Goal: Task Accomplishment & Management: Use online tool/utility

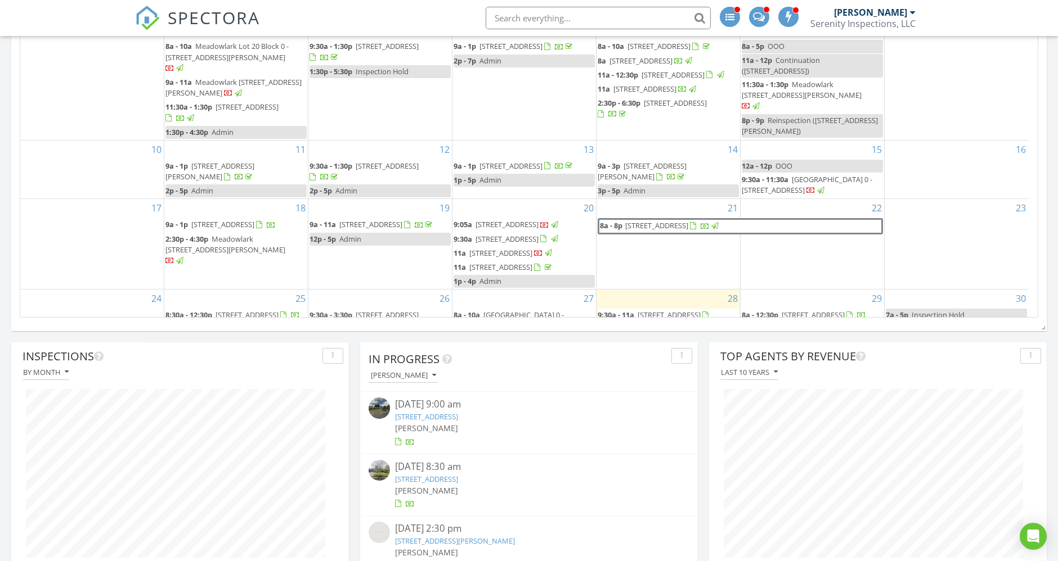
scroll to position [1240, 1077]
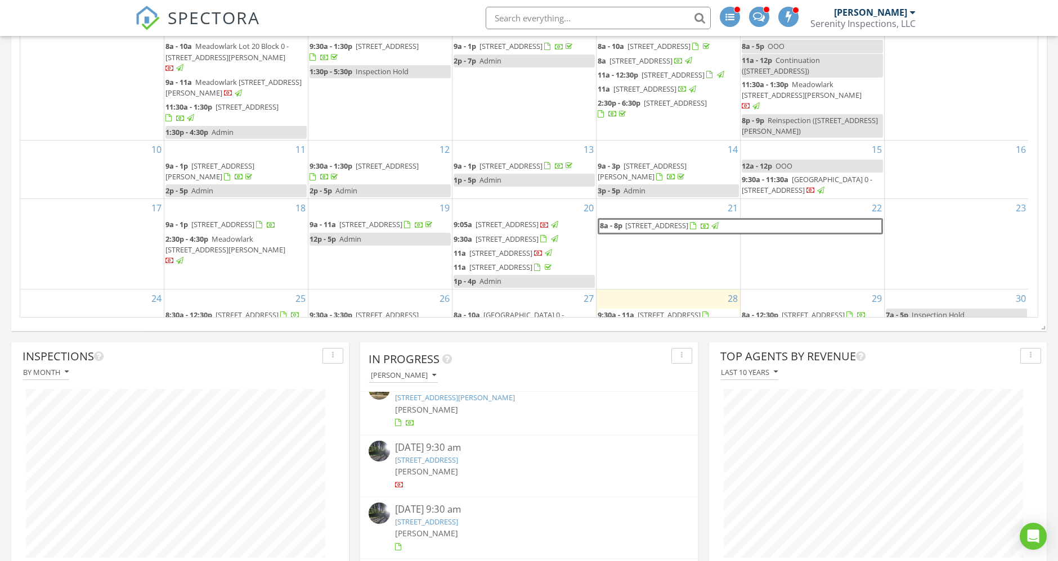
click at [433, 400] on link "746 Mooney St, Independence, OR 97351" at bounding box center [455, 398] width 120 height 10
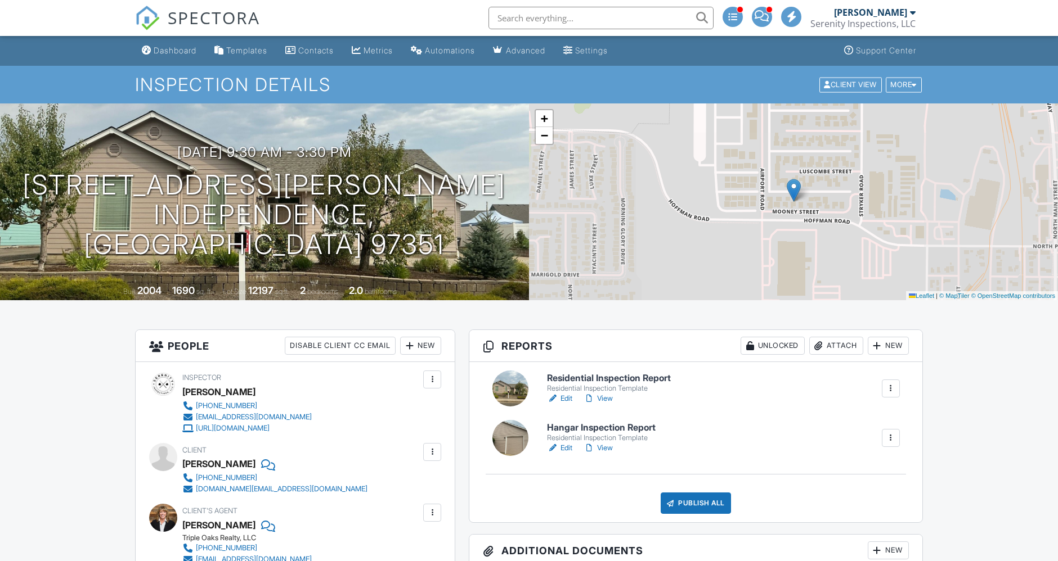
click at [564, 449] on link "Edit" at bounding box center [559, 448] width 25 height 11
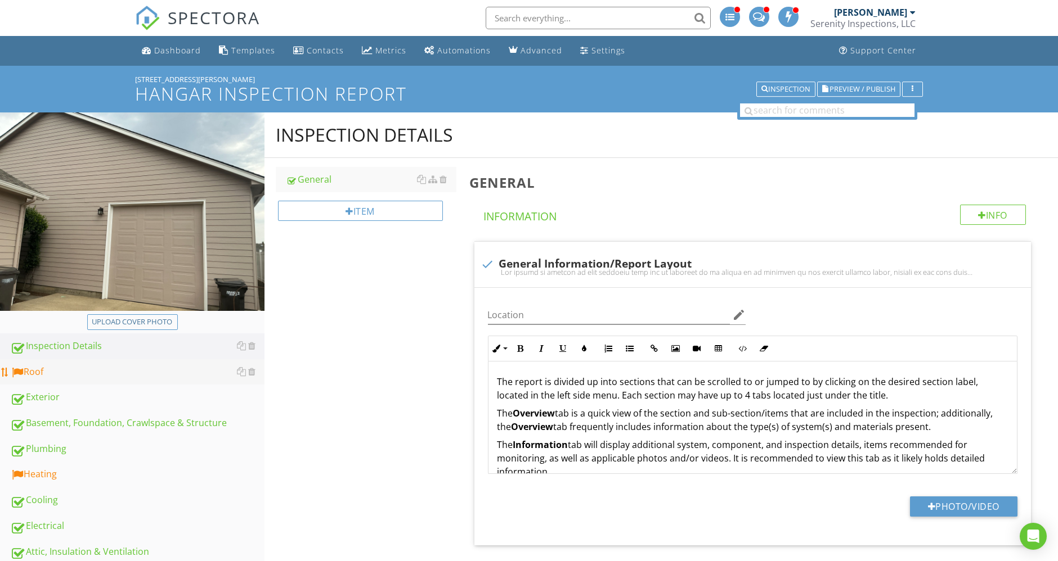
click at [82, 365] on div "Roof" at bounding box center [137, 372] width 254 height 15
type textarea "<p>The report is divided up into sections that can be scrolled to or jumped to …"
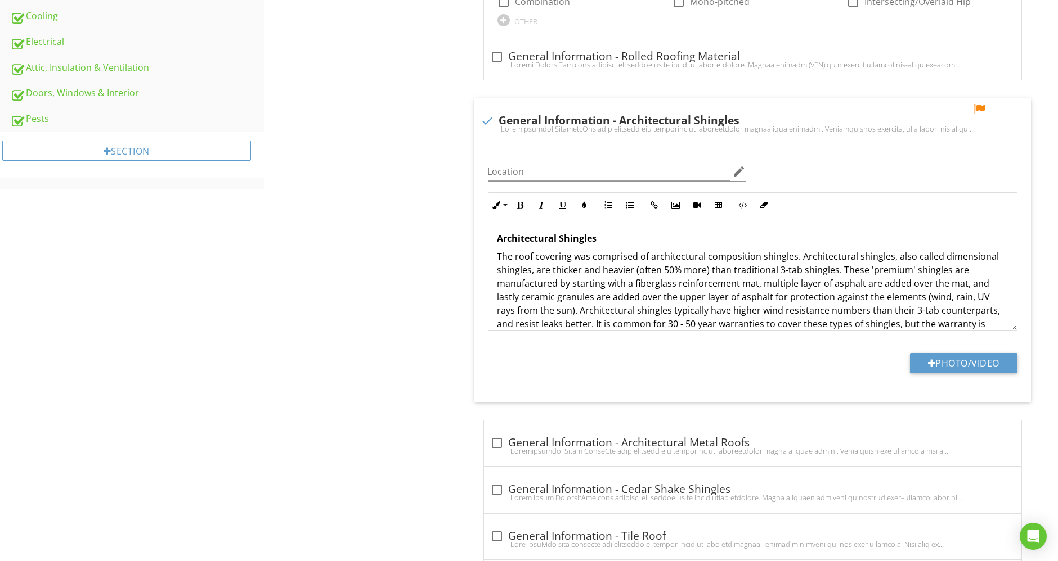
scroll to position [316, 0]
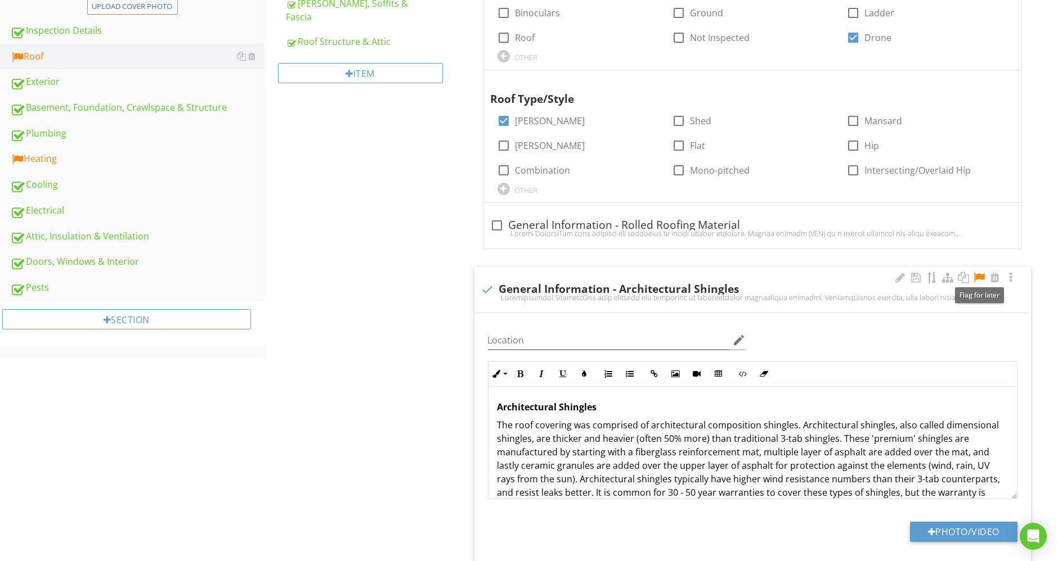
click at [980, 276] on div at bounding box center [979, 277] width 14 height 11
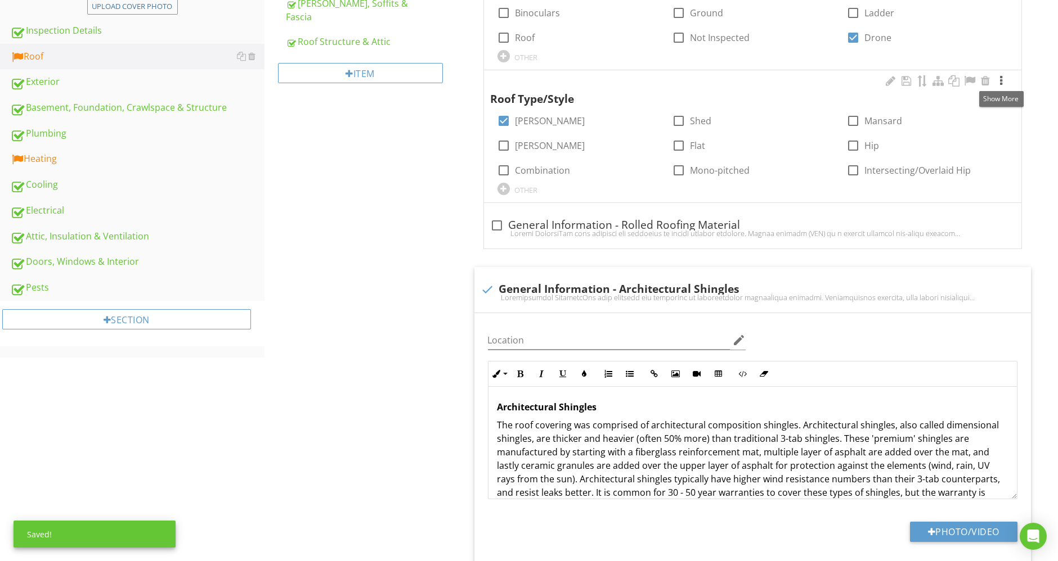
click at [1000, 80] on div at bounding box center [1001, 80] width 14 height 11
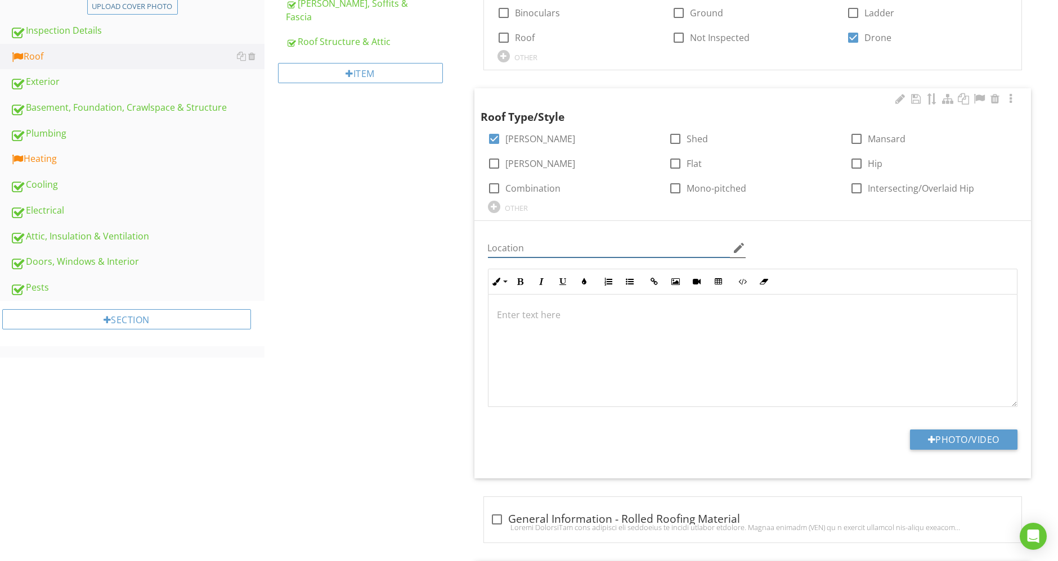
click at [535, 240] on input "Location" at bounding box center [609, 248] width 242 height 19
type input "Roof"
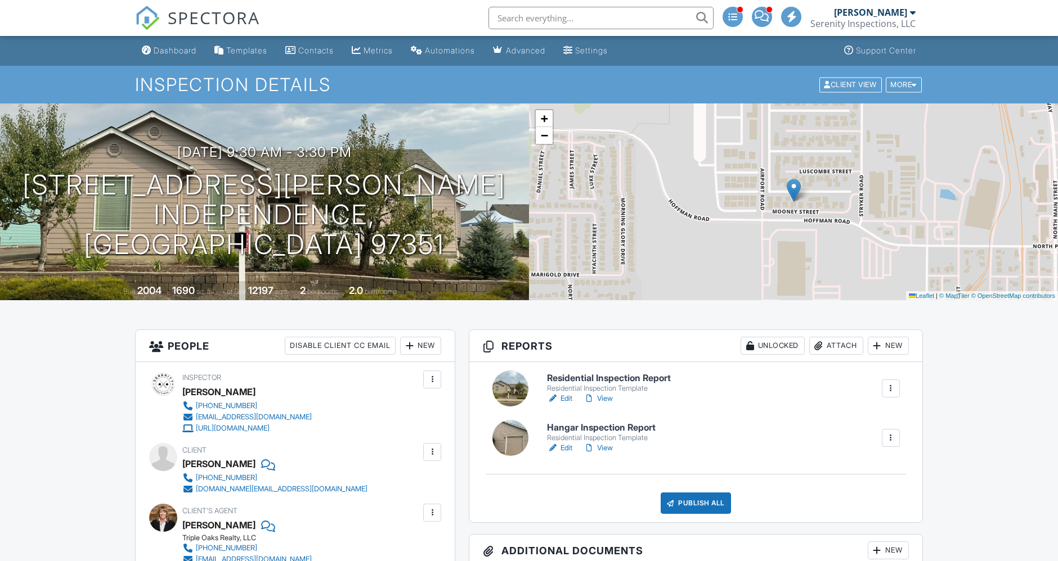
click at [610, 394] on link "View" at bounding box center [597, 398] width 29 height 11
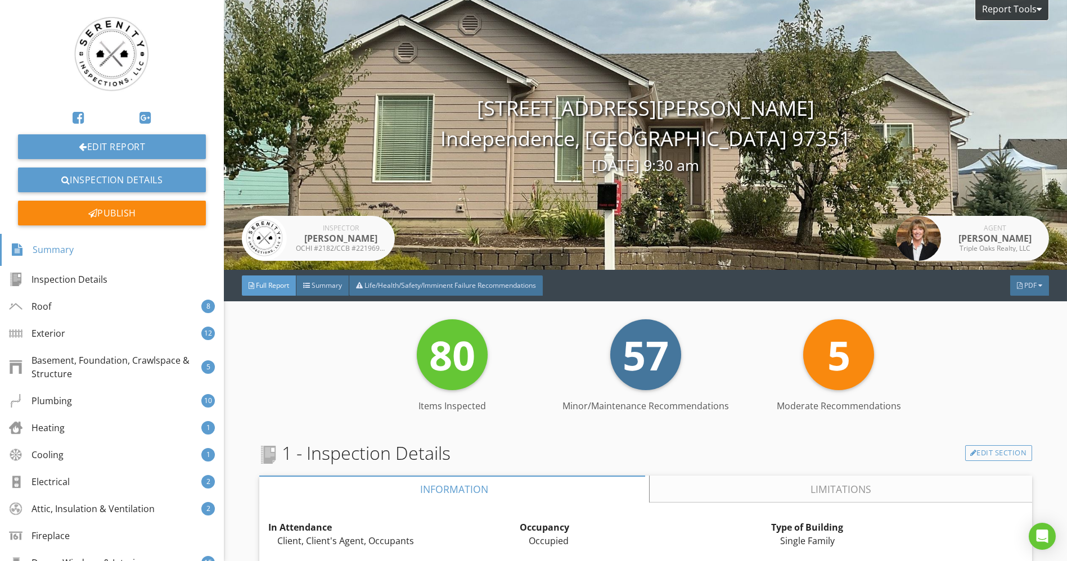
click at [1019, 6] on div "Report Tools" at bounding box center [1012, 10] width 74 height 21
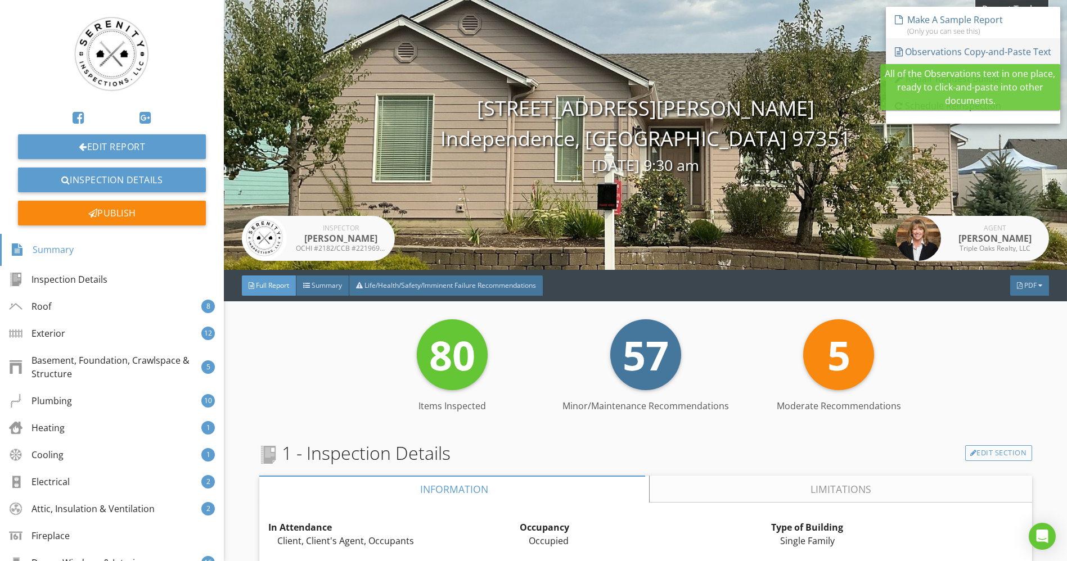
click at [937, 55] on div "Observations Copy-and-Paste Text" at bounding box center [973, 52] width 156 height 14
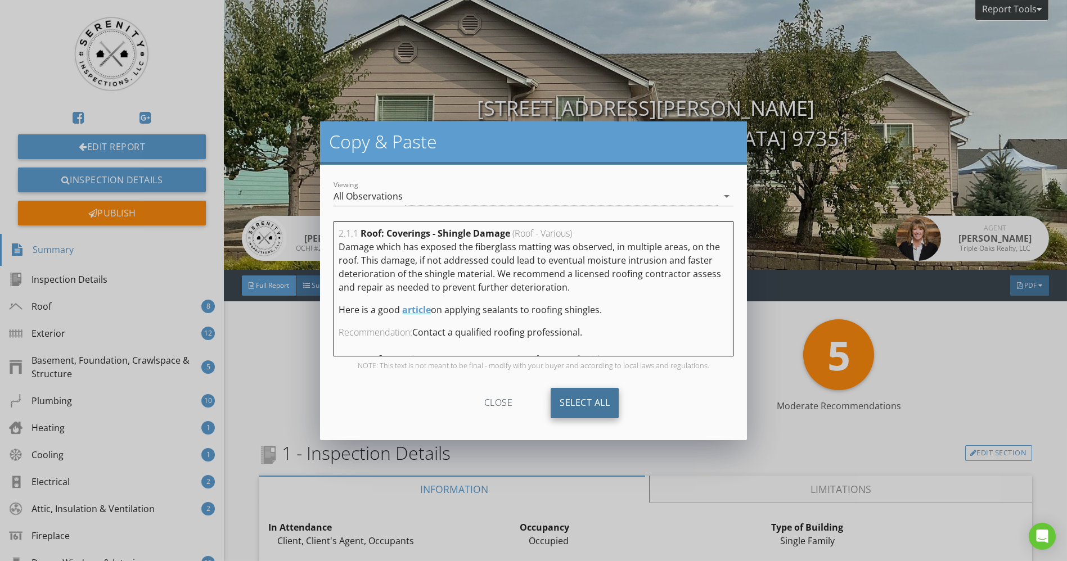
click at [590, 402] on div "Select All" at bounding box center [585, 403] width 68 height 30
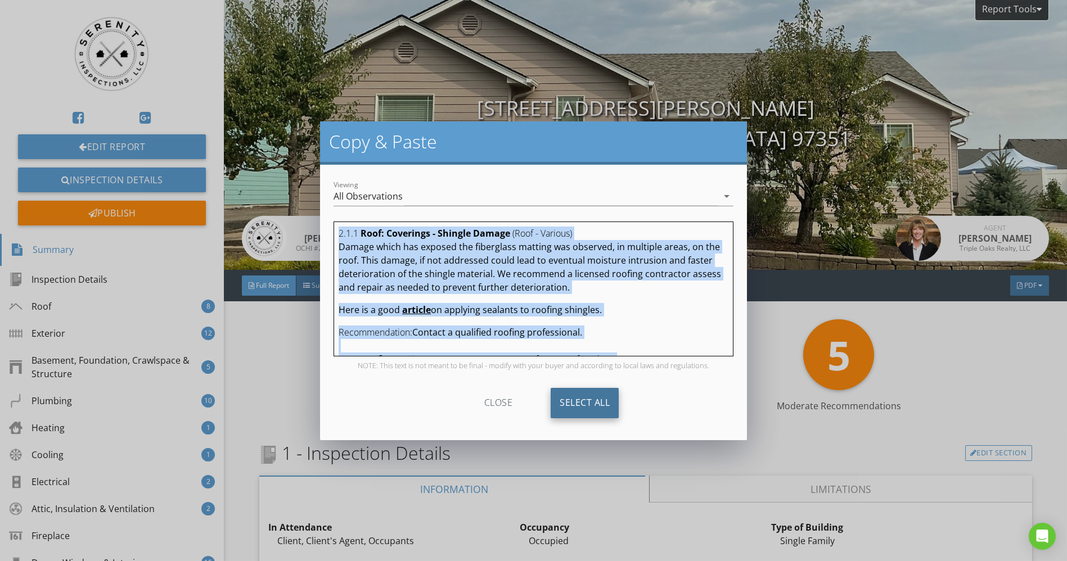
copy div "2.1.1 Roof: Coverings - Shingle Damage (Roof - Various) Damage which has expose…"
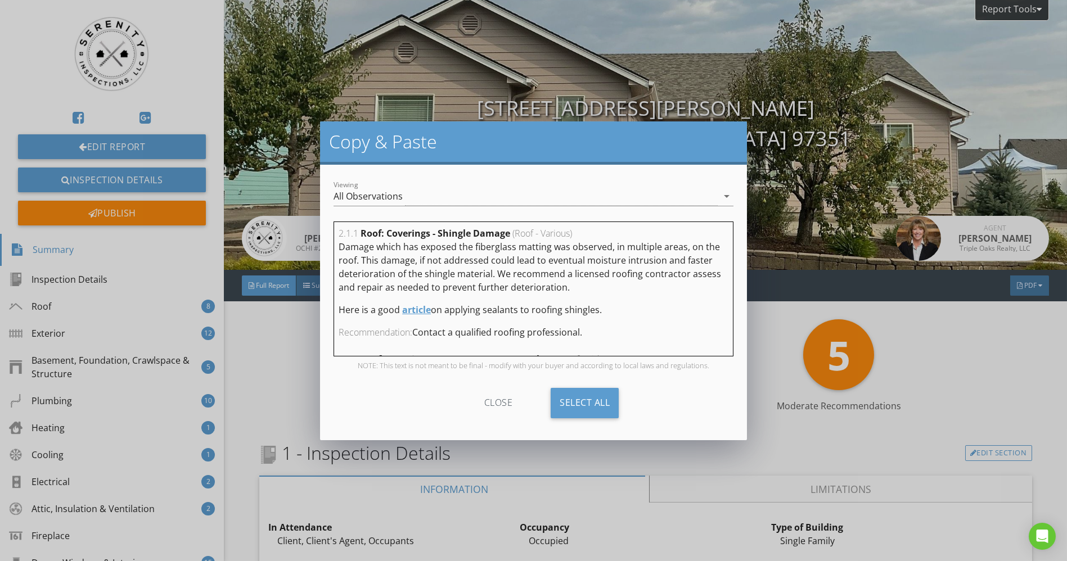
click at [989, 367] on div "Copy & Paste Viewing All Observations arrow_drop_down 2.1.1 Roof: Coverings - S…" at bounding box center [533, 280] width 1067 height 561
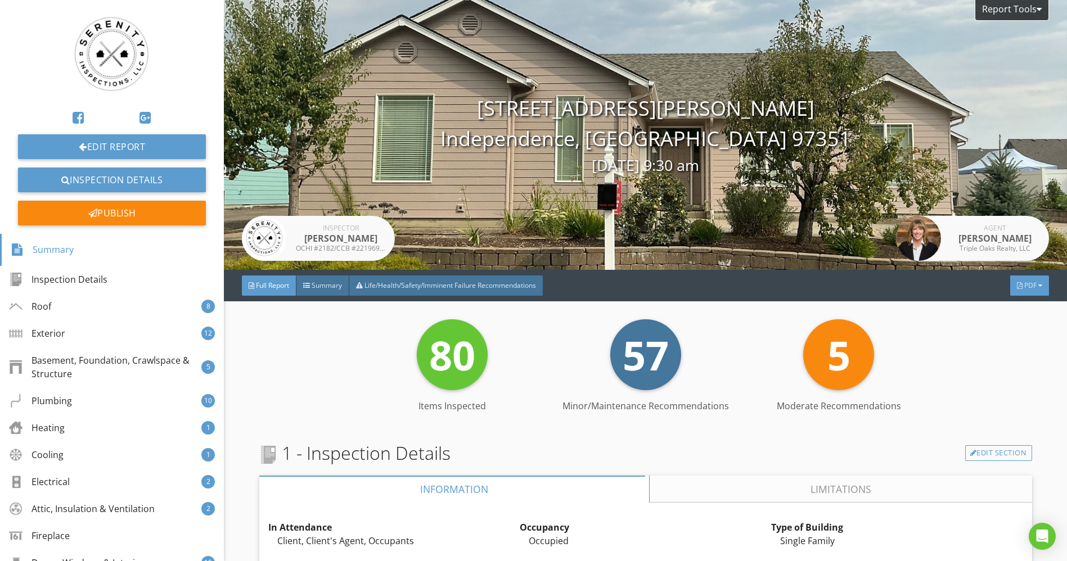
click at [1024, 285] on span "PDF" at bounding box center [1030, 286] width 12 height 10
click at [993, 335] on div "Full Report" at bounding box center [1015, 330] width 72 height 14
click at [102, 334] on div "Exterior 12" at bounding box center [112, 333] width 224 height 27
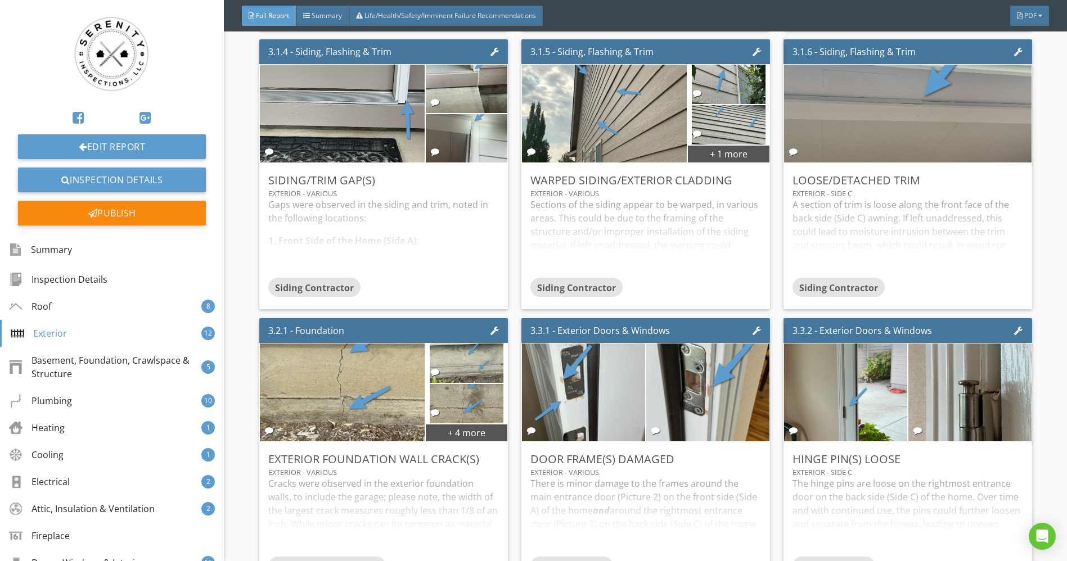
scroll to position [2855, 0]
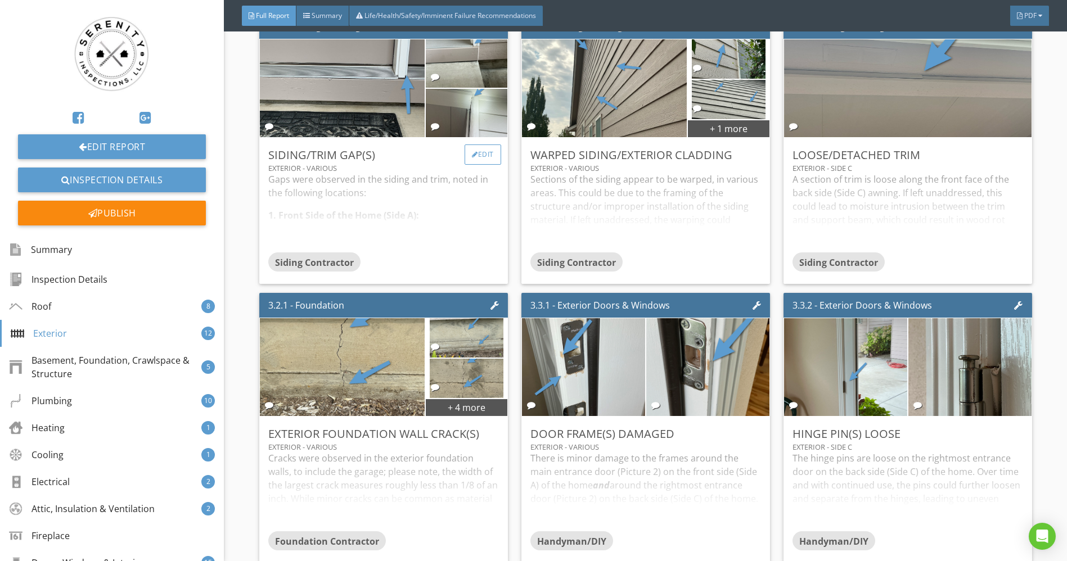
click at [484, 160] on div "Edit" at bounding box center [483, 155] width 37 height 20
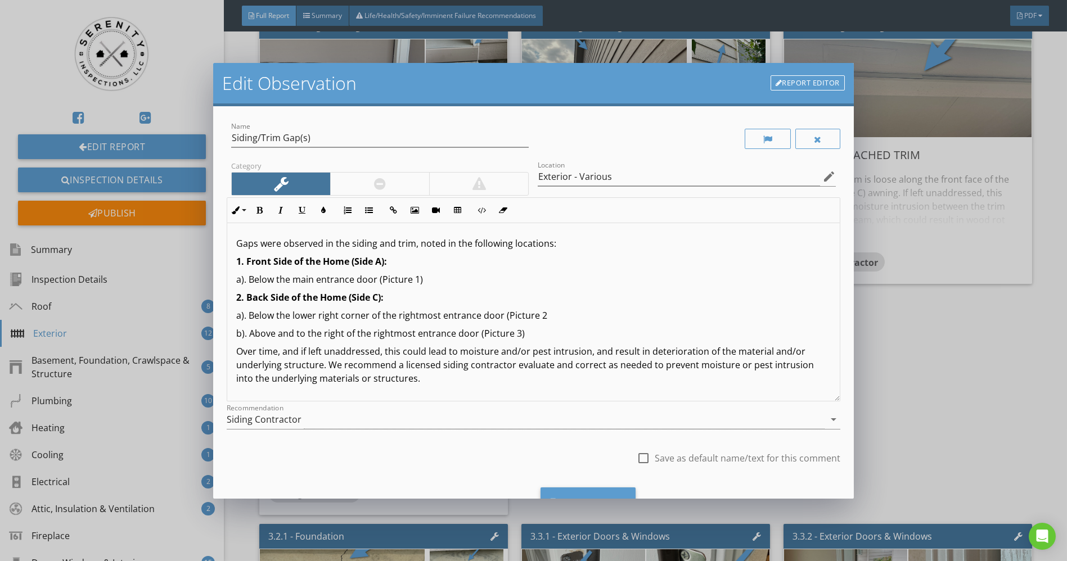
click at [602, 317] on p "a). Below the lower right corner of the rightmost entrance door (Picture 2" at bounding box center [533, 316] width 594 height 14
type textarea "<p>Gaps were observed in the siding and trim, noted in the following locations:…"
click at [601, 484] on div "Cancel Save Changes" at bounding box center [533, 507] width 613 height 57
click at [598, 494] on div "Save Changes" at bounding box center [589, 503] width 96 height 30
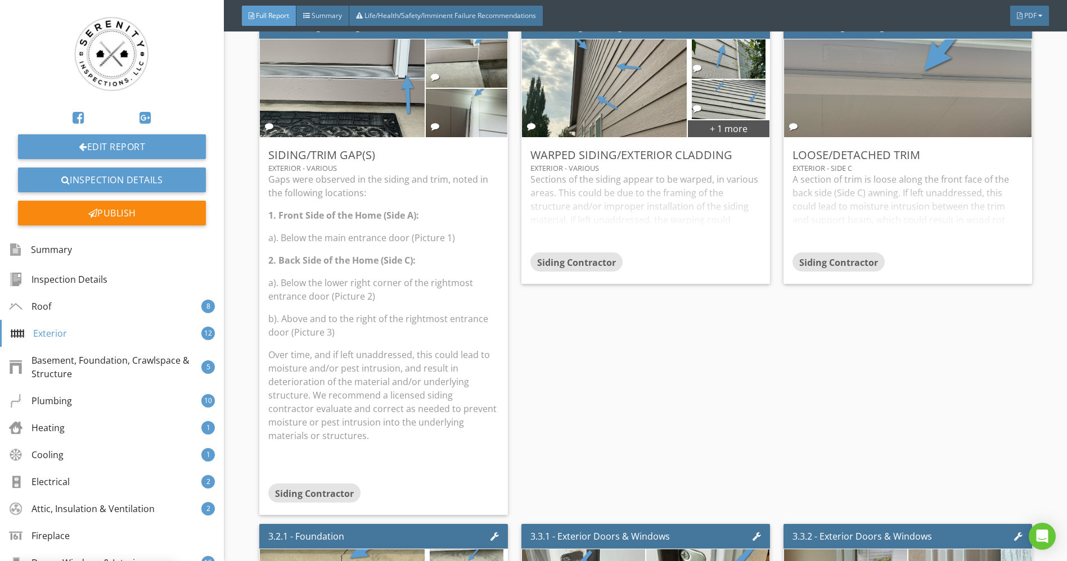
click at [598, 494] on div "Edit Observation Report Editor Name Siding/Trim Gap(s) Category Location Exteri…" at bounding box center [533, 280] width 1067 height 561
click at [109, 176] on link "Inspection Details" at bounding box center [112, 180] width 188 height 25
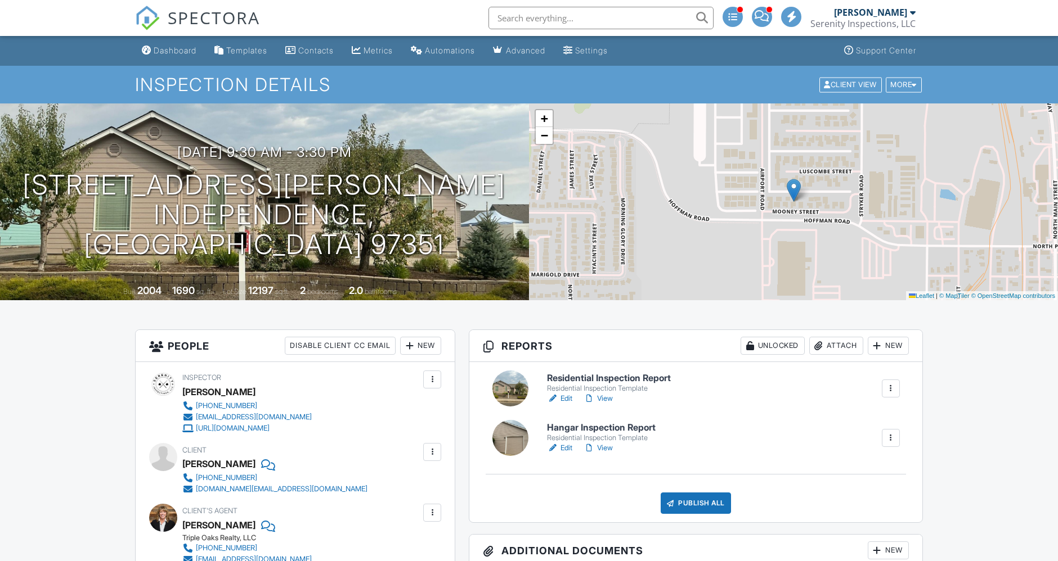
click at [604, 443] on link "View" at bounding box center [597, 448] width 29 height 11
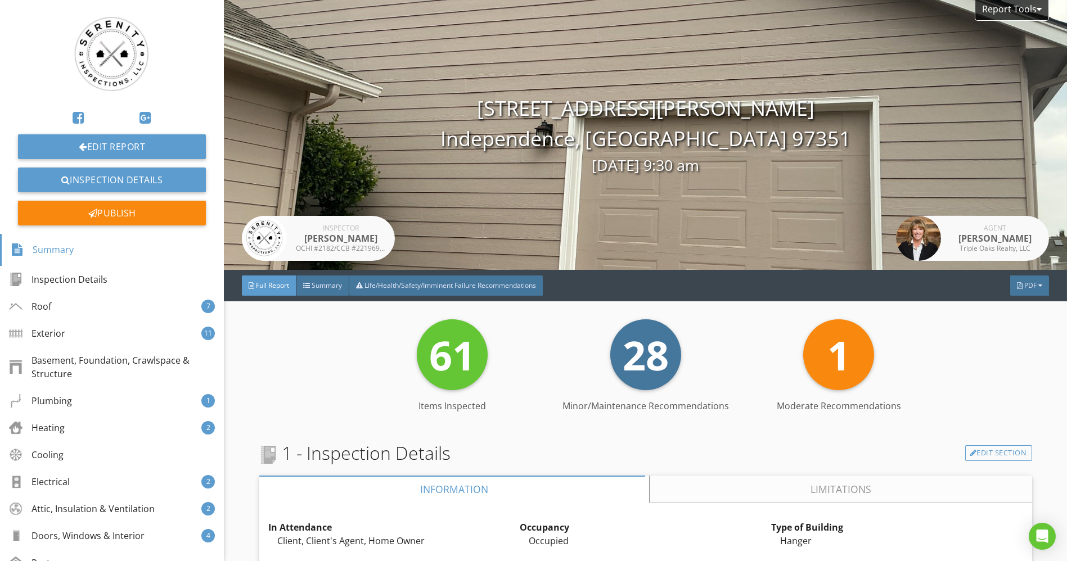
click at [10, 88] on div "Edit Report Inspection Details Publish" at bounding box center [112, 121] width 224 height 225
click at [1014, 13] on div "Report Tools" at bounding box center [1012, 10] width 74 height 21
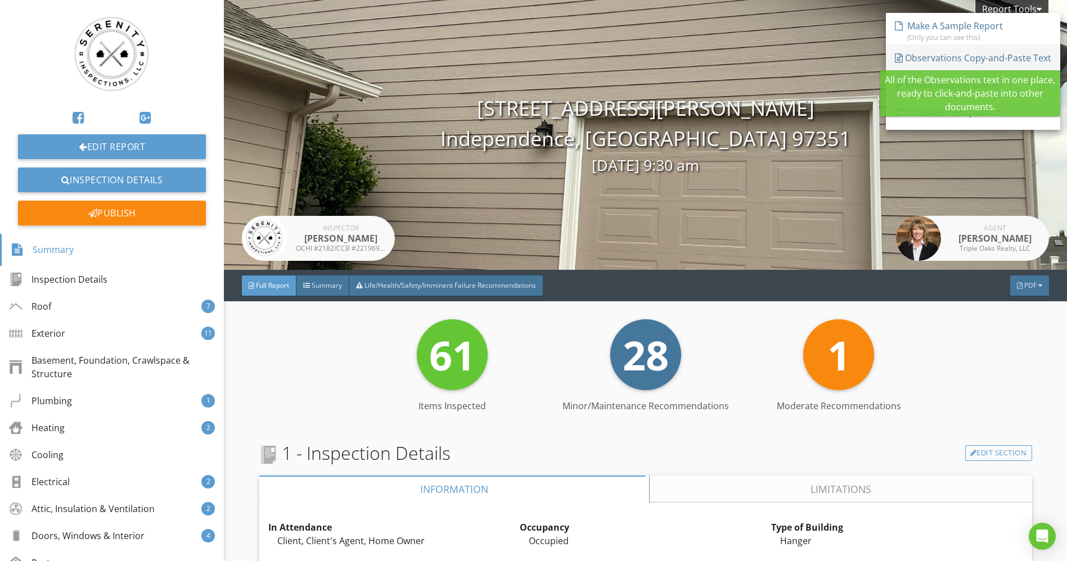
click at [968, 62] on div "Observations Copy-and-Paste Text" at bounding box center [973, 58] width 156 height 14
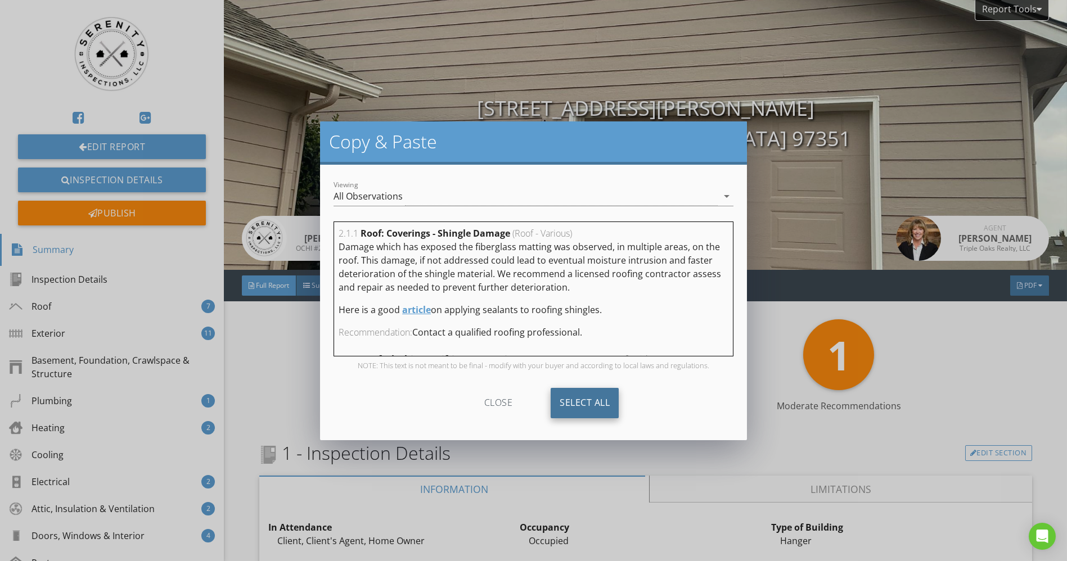
click at [588, 400] on div "Select All" at bounding box center [585, 403] width 68 height 30
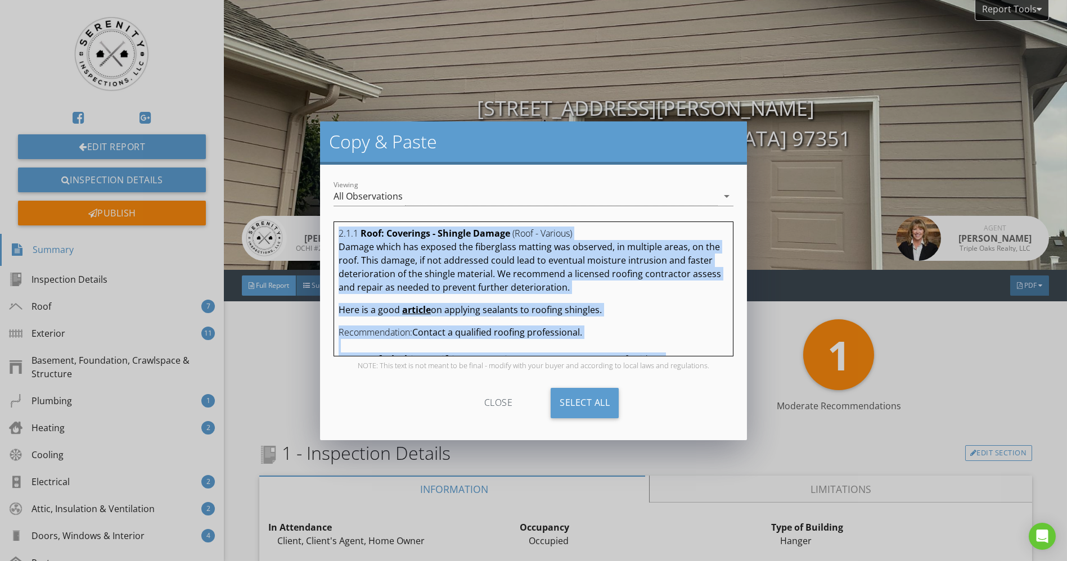
copy div "2.1.1 Roof: Coverings - Shingle Damage (Roof - Various) Damage which has expose…"
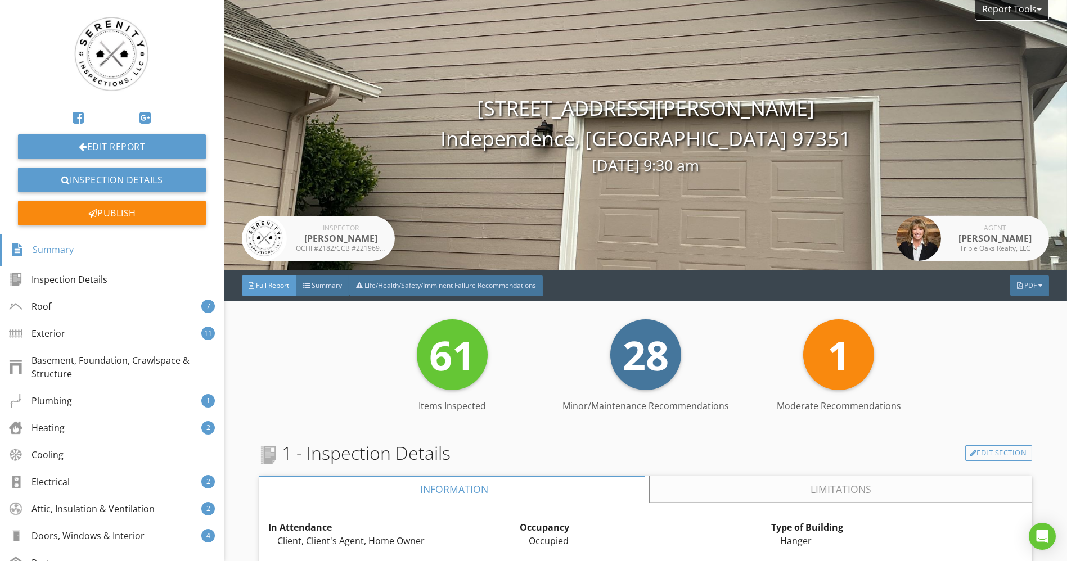
click at [77, 312] on div at bounding box center [533, 280] width 1067 height 561
click at [76, 298] on div "Roof 7" at bounding box center [112, 306] width 224 height 27
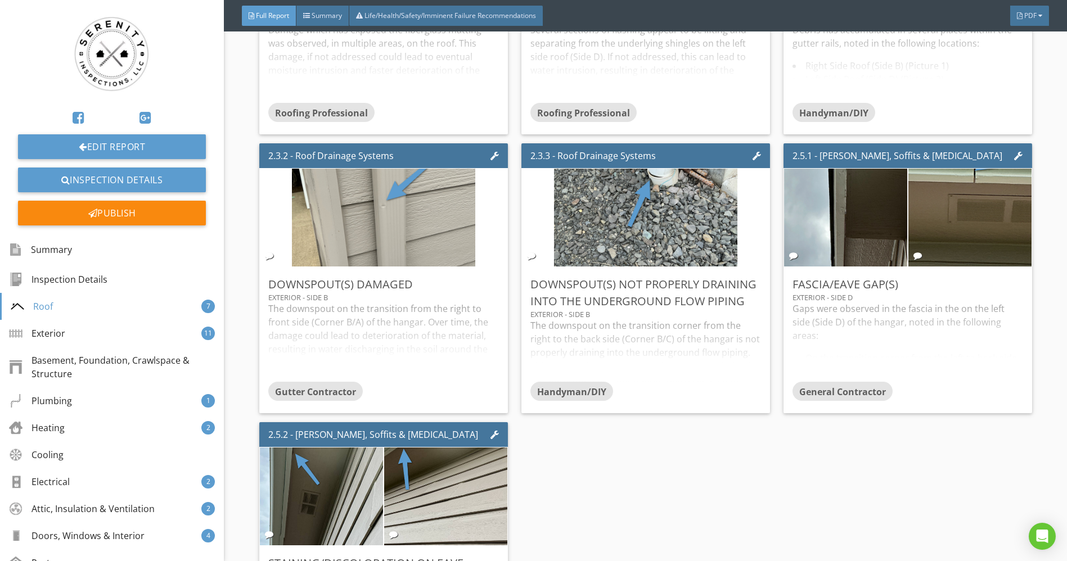
scroll to position [1800, 0]
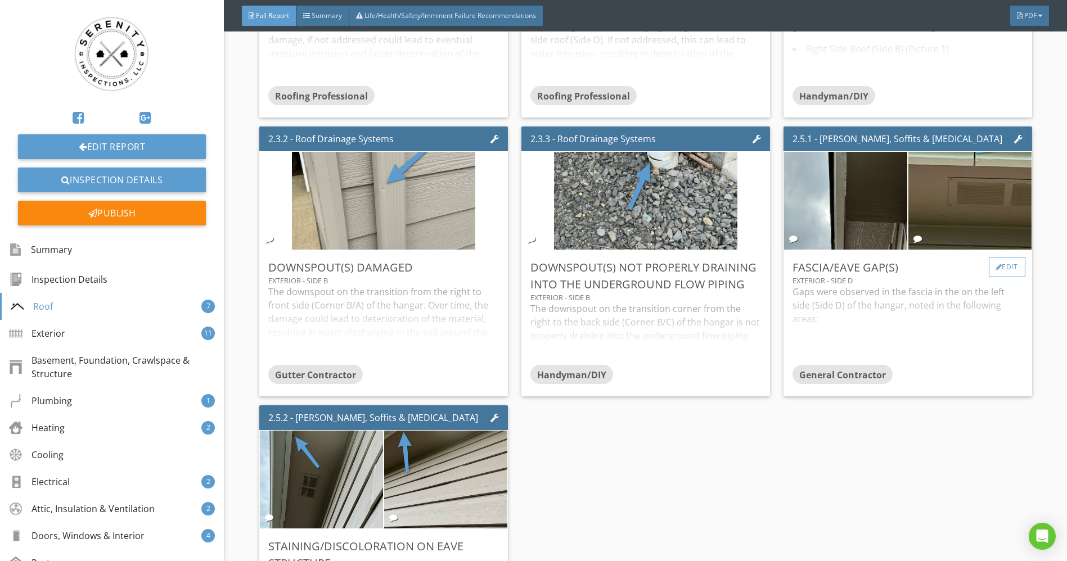
click at [998, 276] on div "Edit" at bounding box center [1007, 267] width 37 height 20
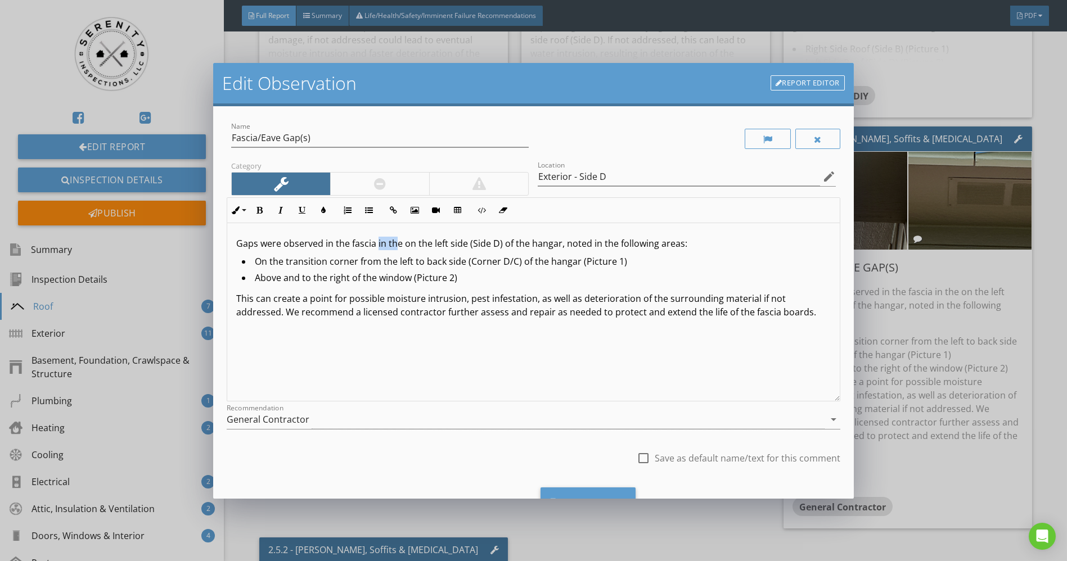
drag, startPoint x: 377, startPoint y: 244, endPoint x: 394, endPoint y: 245, distance: 16.4
click at [394, 245] on p "Gaps were observed in the fascia in the on the left side (Side D) of the hangar…" at bounding box center [533, 244] width 594 height 14
click at [403, 245] on p "Gaps were observed in the fascia in the on the left side (Side D) of the hangar…" at bounding box center [533, 244] width 594 height 14
click at [609, 496] on div "Save Changes" at bounding box center [589, 503] width 96 height 30
click at [609, 496] on div "Save Changes" at bounding box center [588, 503] width 96 height 30
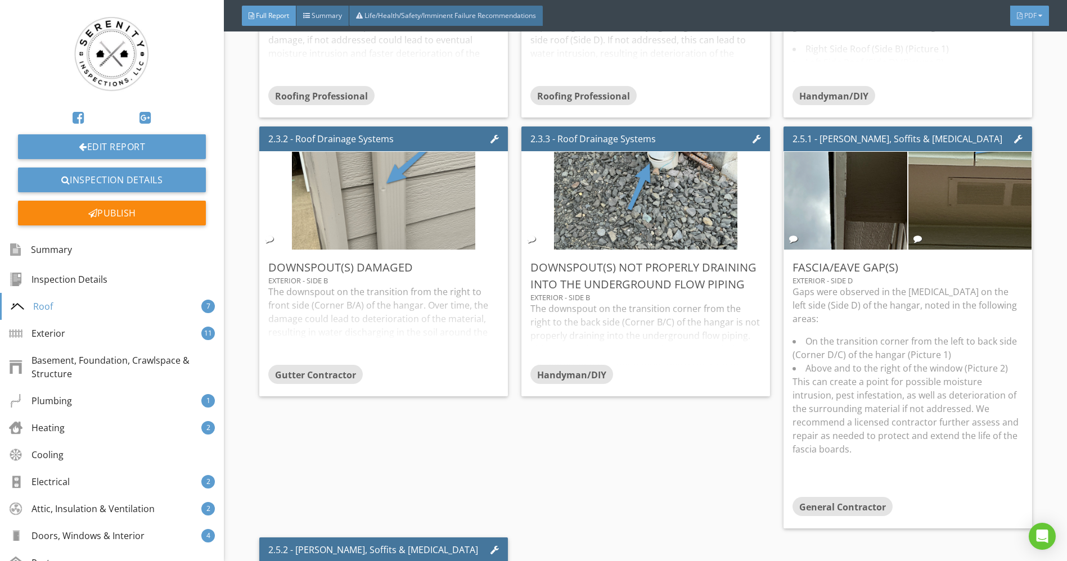
click at [1031, 14] on span "PDF" at bounding box center [1030, 16] width 12 height 10
click at [1017, 89] on div "Refresh PDFs" at bounding box center [1015, 86] width 72 height 14
click at [1036, 19] on span "PDF" at bounding box center [1030, 16] width 12 height 10
click at [1022, 65] on div "Full Report" at bounding box center [1015, 64] width 72 height 14
click at [1025, 17] on span "PDF" at bounding box center [1030, 16] width 12 height 10
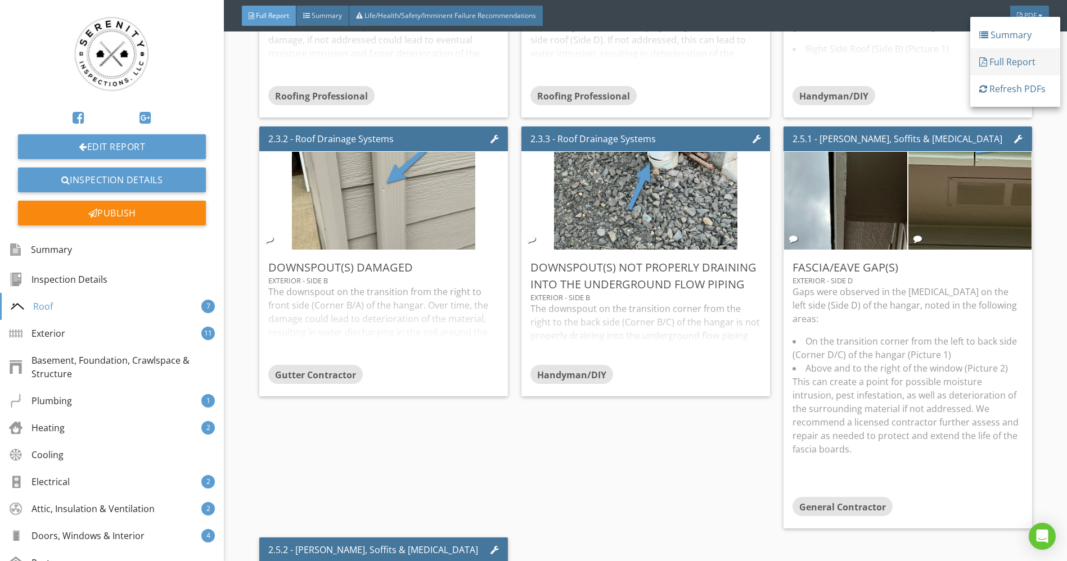
click at [999, 57] on div "Full Report" at bounding box center [1015, 62] width 72 height 14
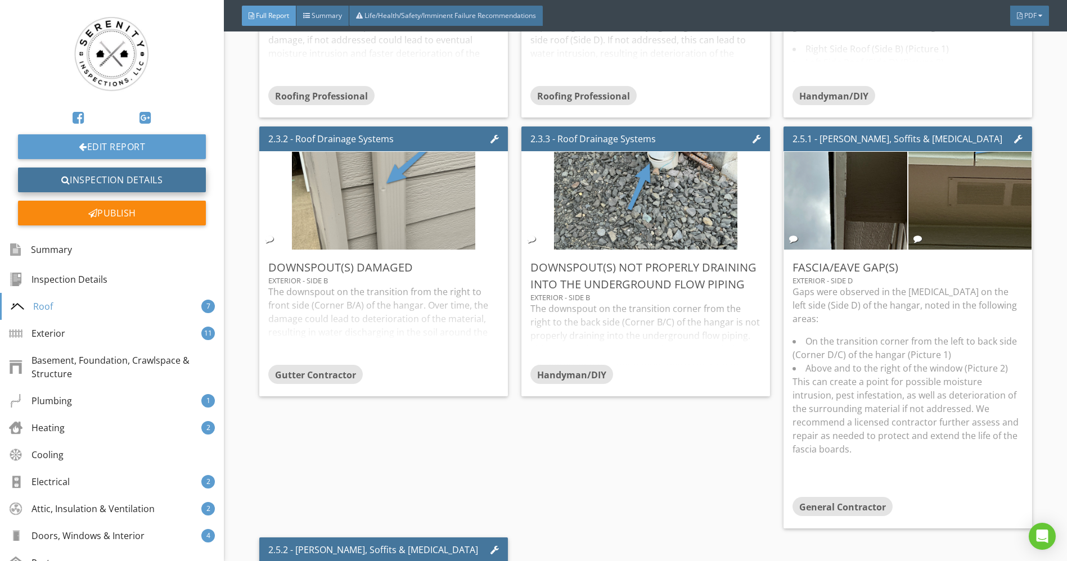
click at [165, 174] on link "Inspection Details" at bounding box center [112, 180] width 188 height 25
